Goal: Navigation & Orientation: Find specific page/section

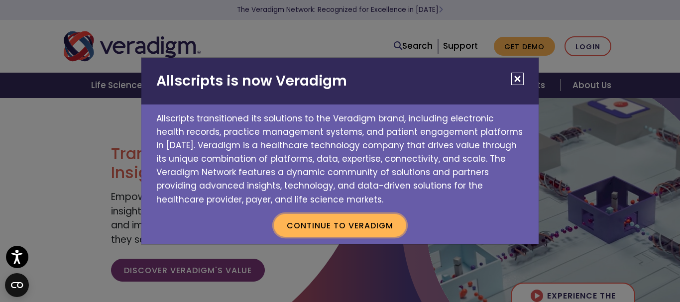
click at [357, 228] on button "Continue to Veradigm" at bounding box center [340, 225] width 132 height 23
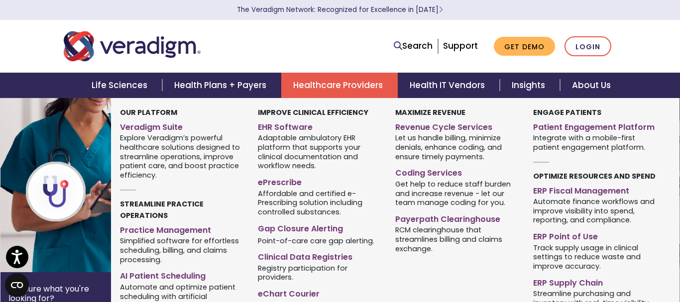
click at [366, 86] on link "Healthcare Providers" at bounding box center [339, 85] width 116 height 25
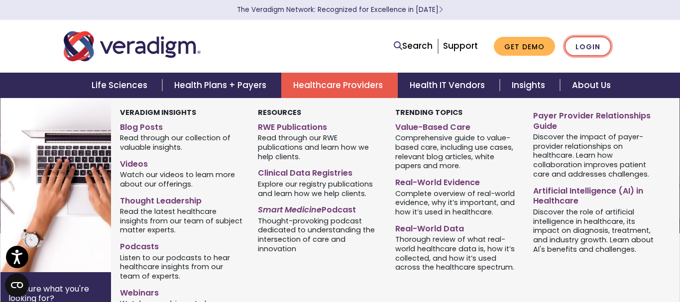
click at [591, 44] on link "Login" at bounding box center [587, 46] width 47 height 20
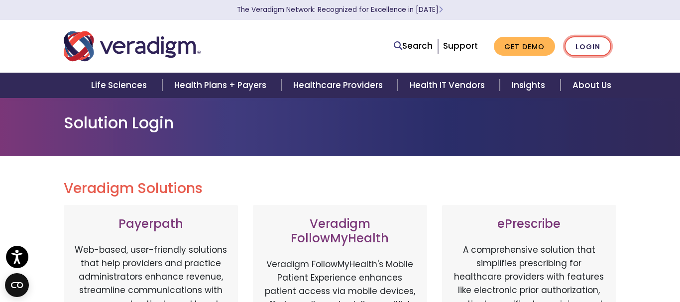
click at [588, 48] on link "Login" at bounding box center [587, 46] width 47 height 20
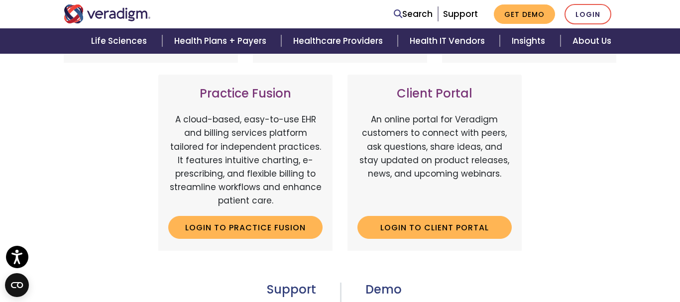
scroll to position [305, 0]
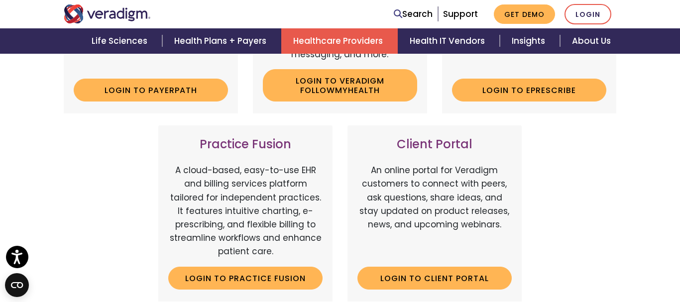
click at [364, 43] on link "Healthcare Providers" at bounding box center [339, 40] width 116 height 25
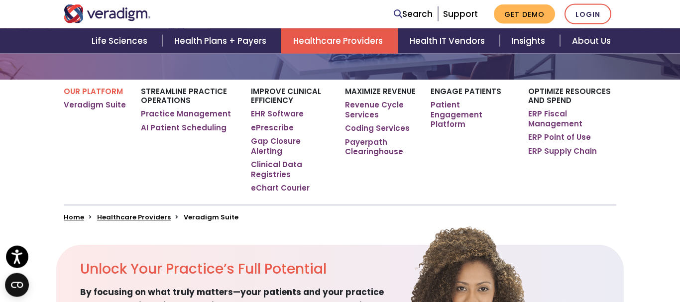
scroll to position [102, 0]
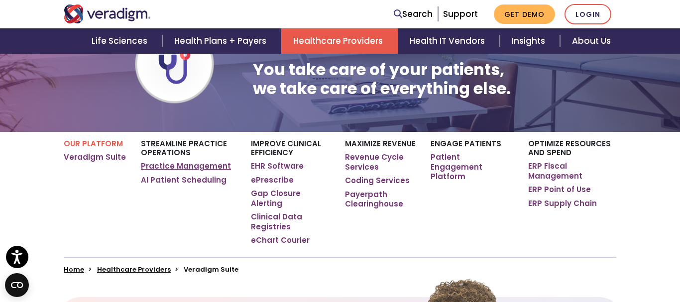
click at [202, 167] on link "Practice Management" at bounding box center [186, 166] width 90 height 10
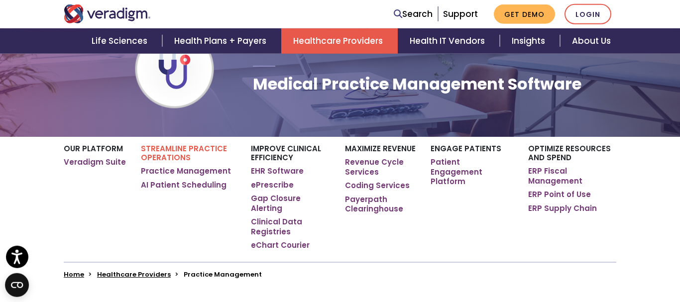
scroll to position [102, 0]
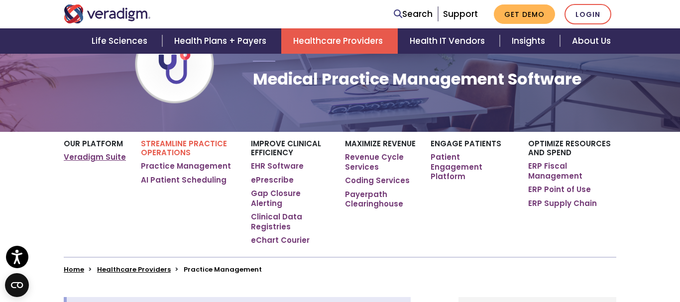
click at [105, 156] on link "Veradigm Suite" at bounding box center [95, 157] width 62 height 10
